Goal: Check status

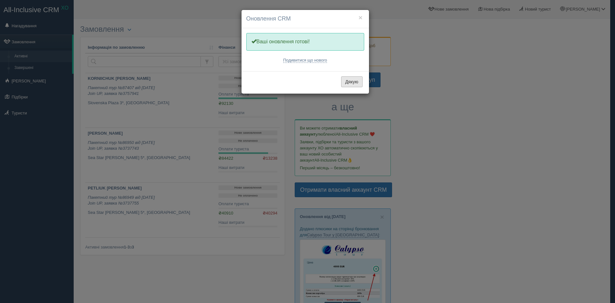
click at [353, 82] on button "Дякую" at bounding box center [351, 81] width 21 height 11
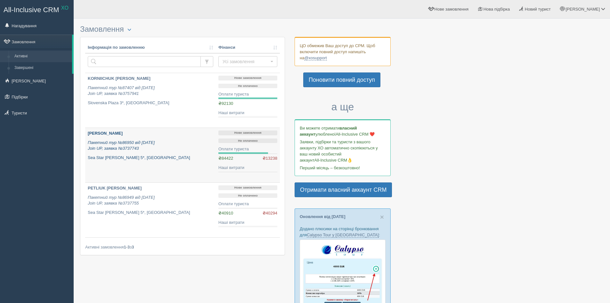
click at [193, 149] on p "Пакетний тур №86950 від 05.07.2025 Join UP, заявка №3737743" at bounding box center [151, 146] width 126 height 12
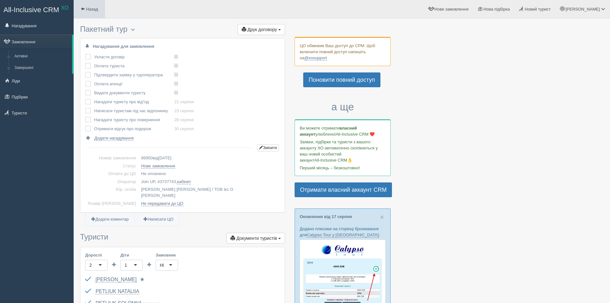
click at [86, 12] on link "Назад" at bounding box center [89, 9] width 31 height 18
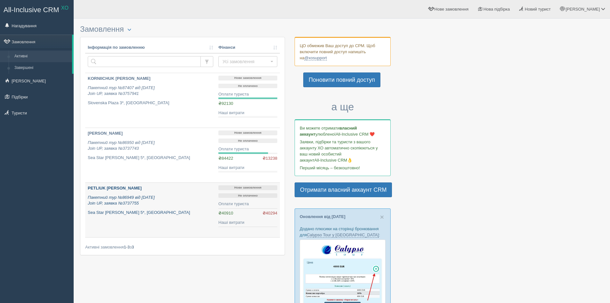
click at [148, 196] on icon "Пакетний тур №86949 від [DATE] Join UP, заявка №3737755" at bounding box center [121, 200] width 67 height 11
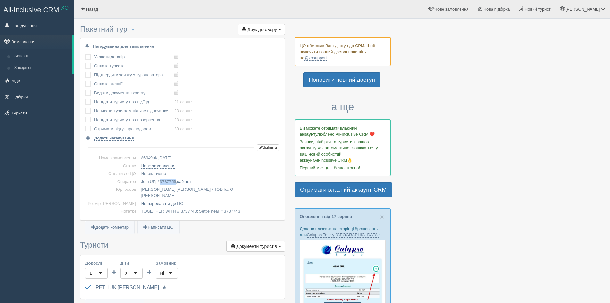
click at [160, 179] on span "3737755" at bounding box center [168, 181] width 16 height 5
